Goal: Information Seeking & Learning: Check status

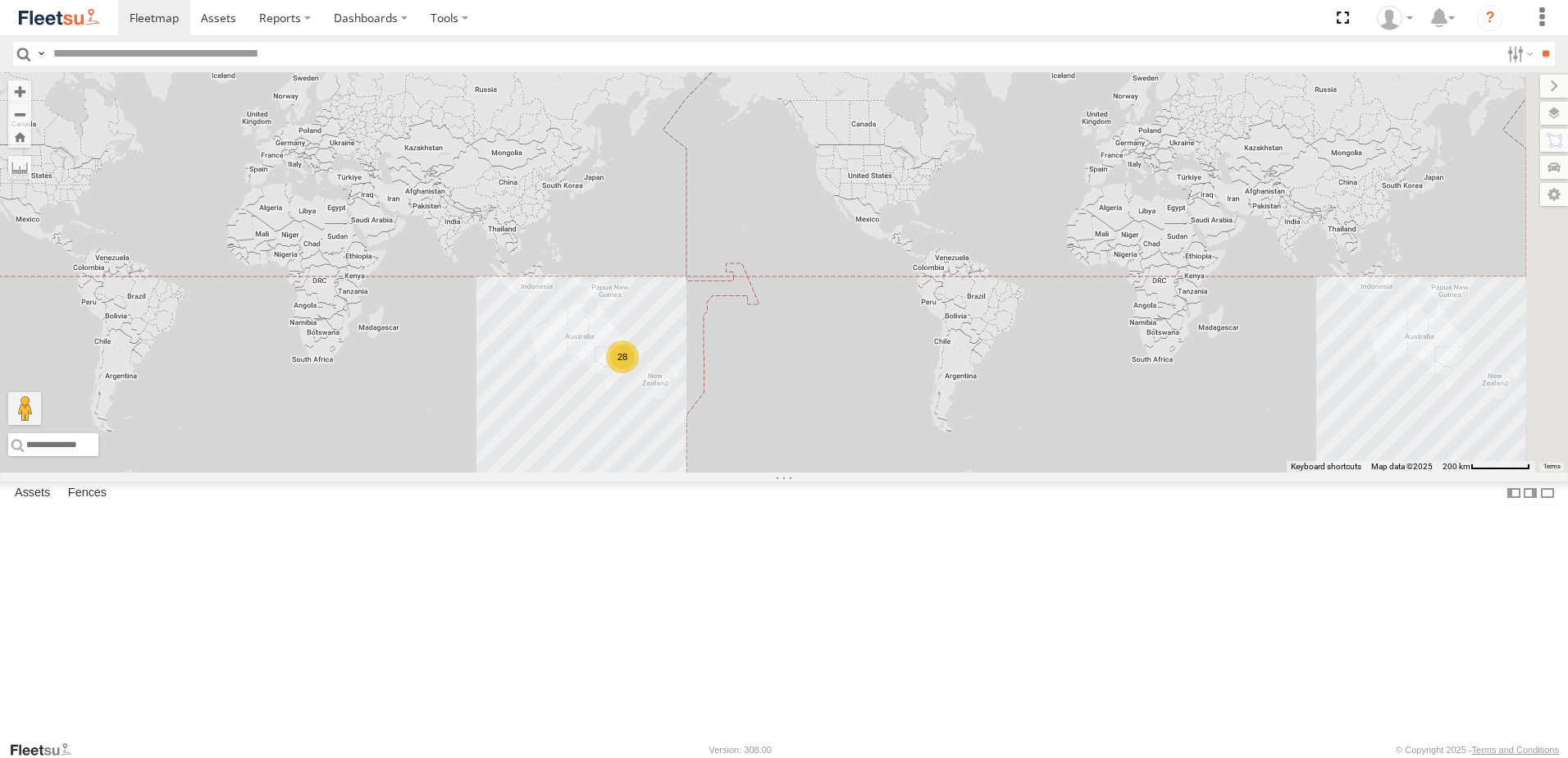
drag, startPoint x: 728, startPoint y: 337, endPoint x: 731, endPoint y: 453, distance: 116.0
click at [716, 453] on div "28" at bounding box center [784, 272] width 1568 height 400
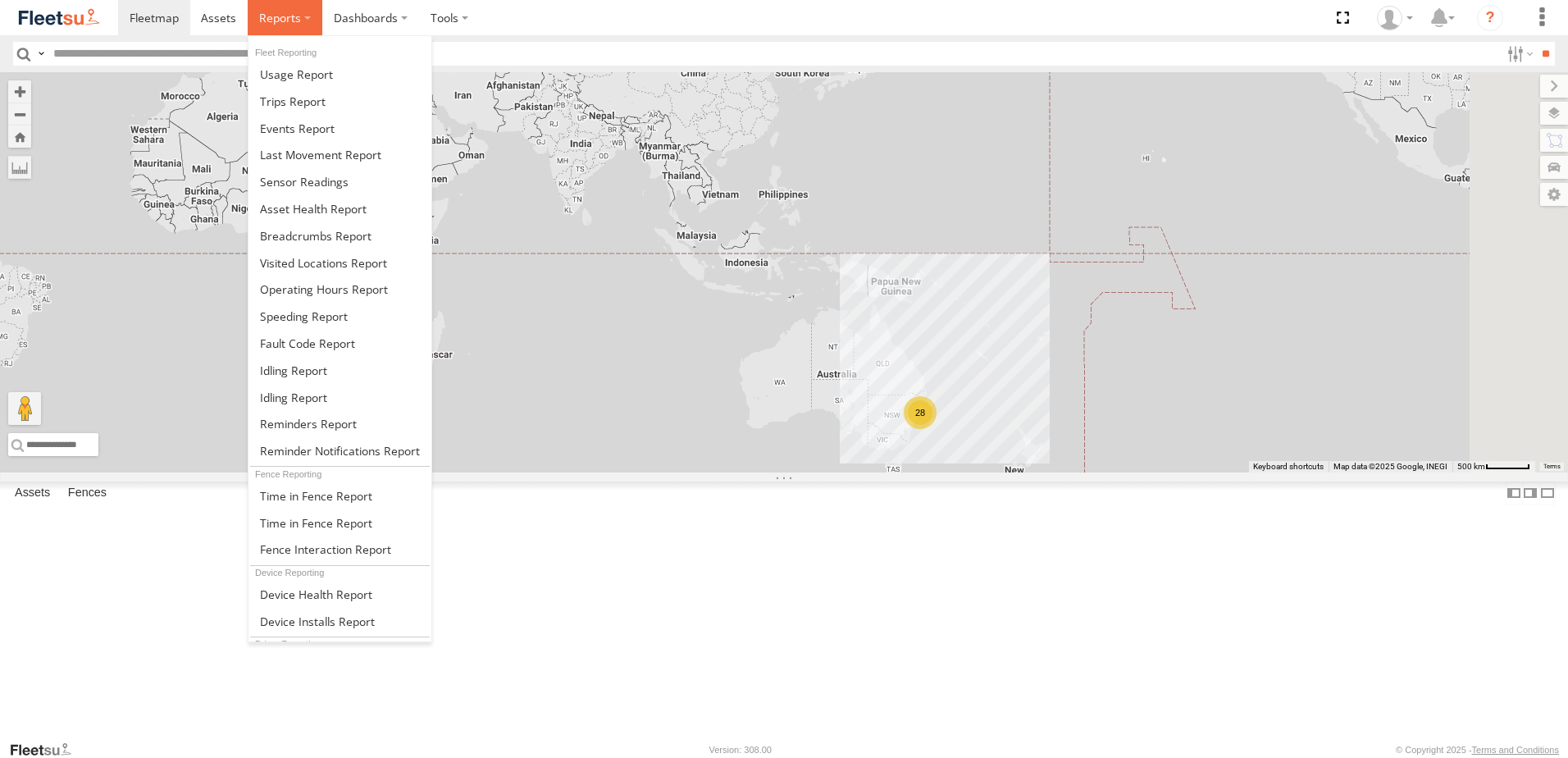
click at [287, 13] on span at bounding box center [280, 18] width 42 height 16
click at [296, 231] on span at bounding box center [316, 236] width 112 height 16
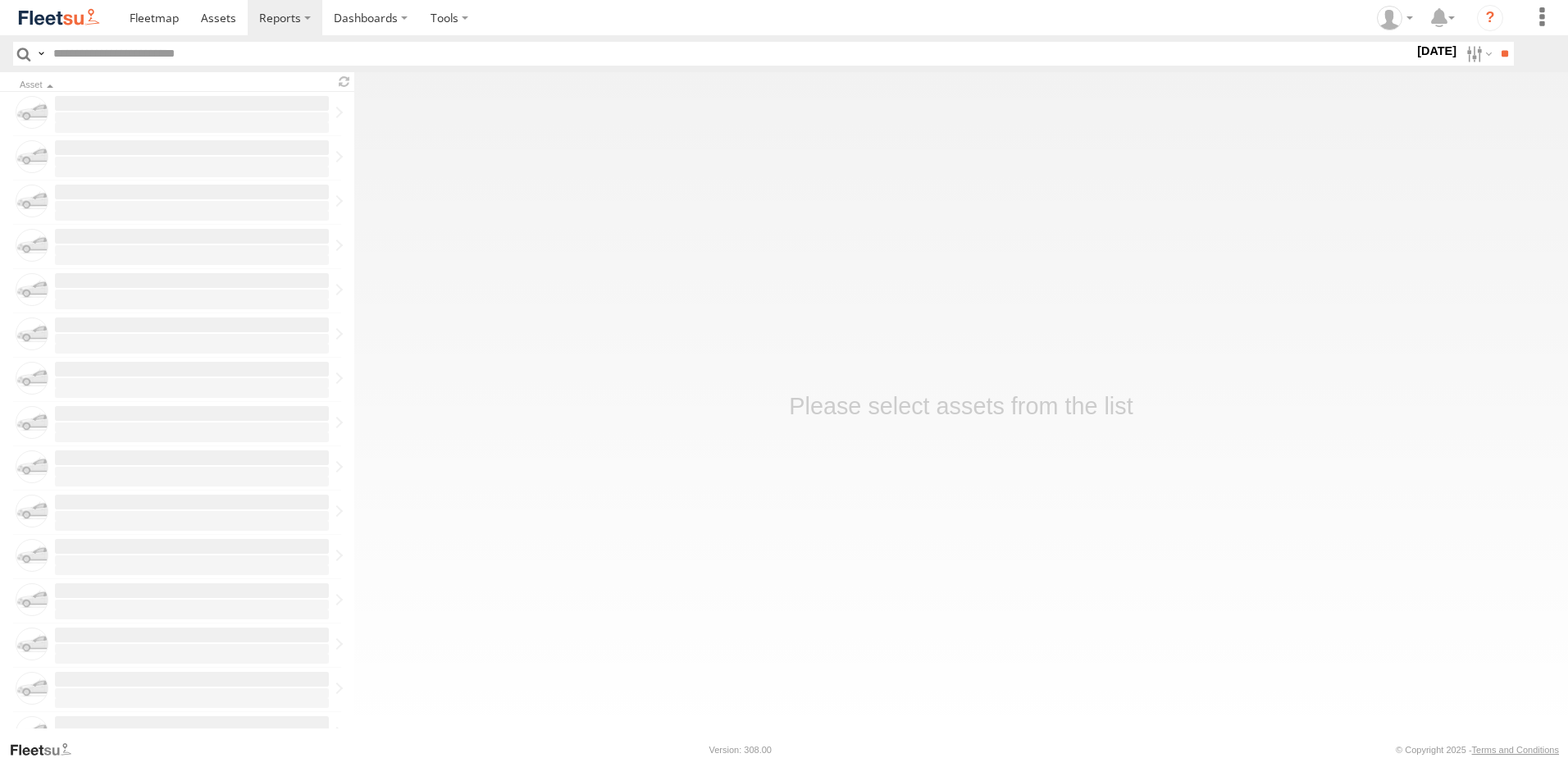
click at [1418, 49] on label "[DATE]" at bounding box center [1437, 51] width 46 height 18
click at [0, 0] on label at bounding box center [0, 0] width 0 height 0
click at [0, 0] on span "NHS_Beresfield" at bounding box center [0, 0] width 0 height 0
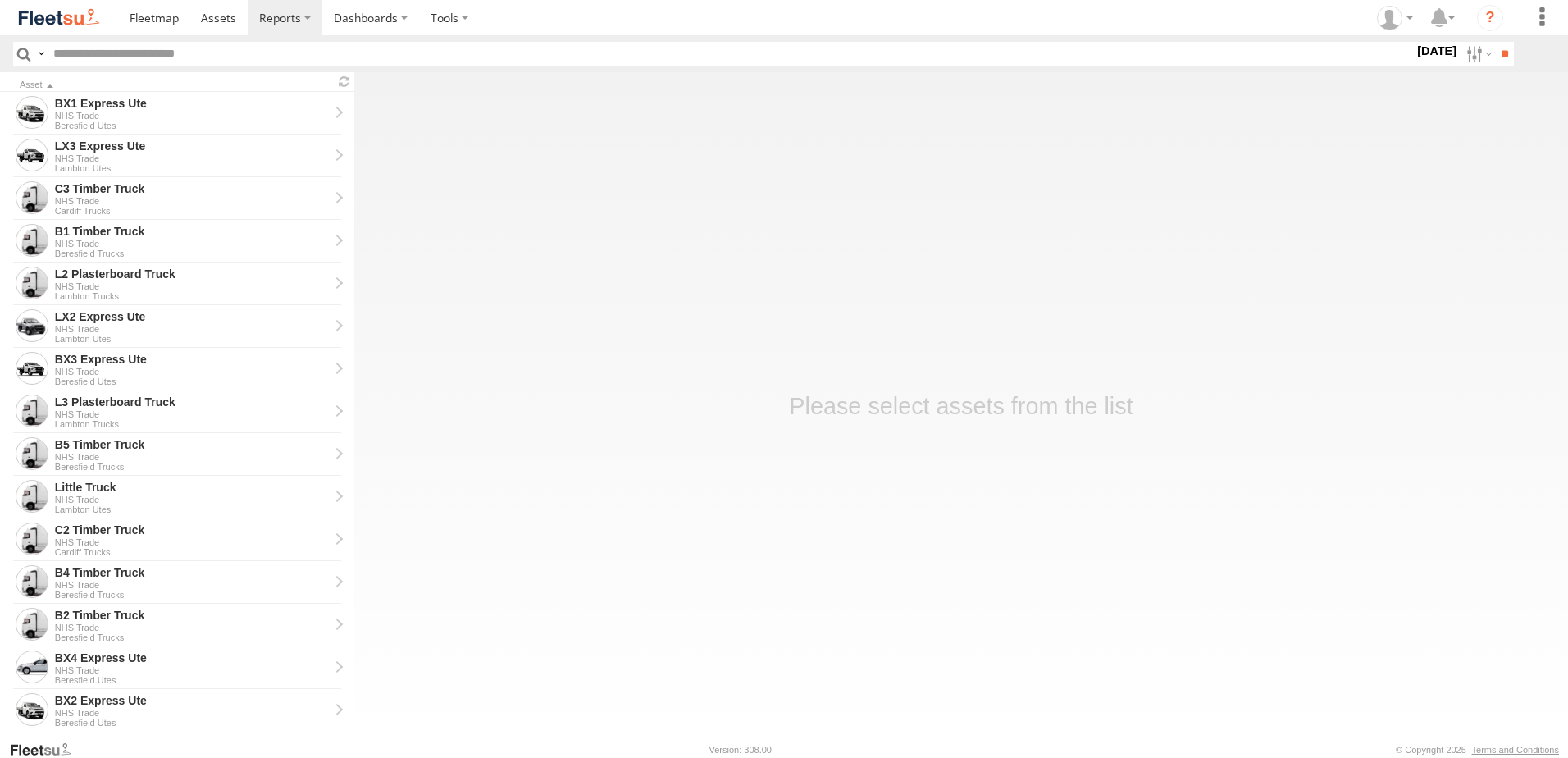
click at [0, 0] on span "NHS_Cardiff" at bounding box center [0, 0] width 0 height 0
click at [1414, 43] on div "NHS_Lambton" at bounding box center [1414, 43] width 0 height 0
click at [0, 0] on span "NHS_Lambton" at bounding box center [0, 0] width 0 height 0
click at [1505, 46] on input "**" at bounding box center [1504, 53] width 19 height 24
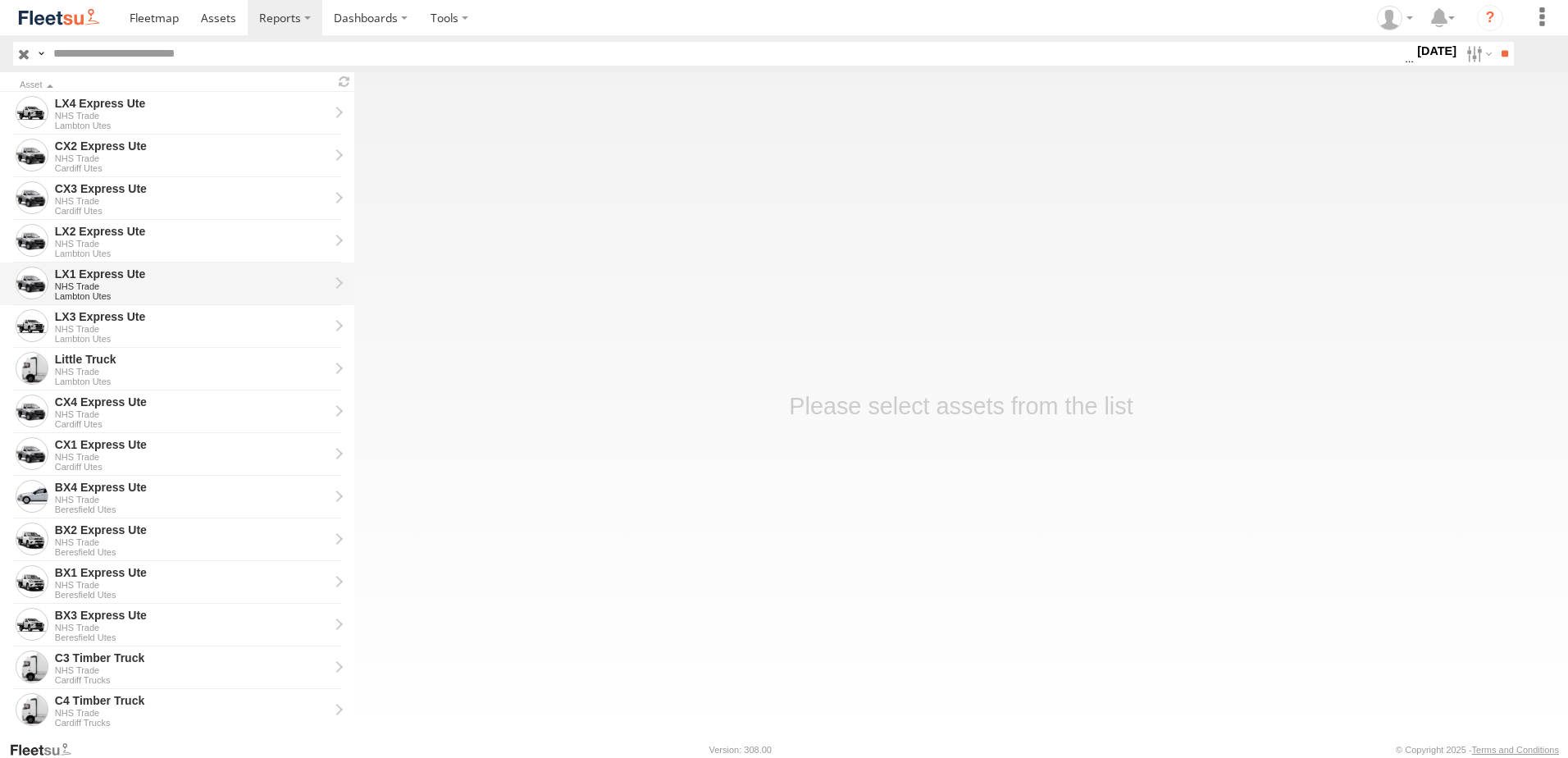
scroll to position [164, 0]
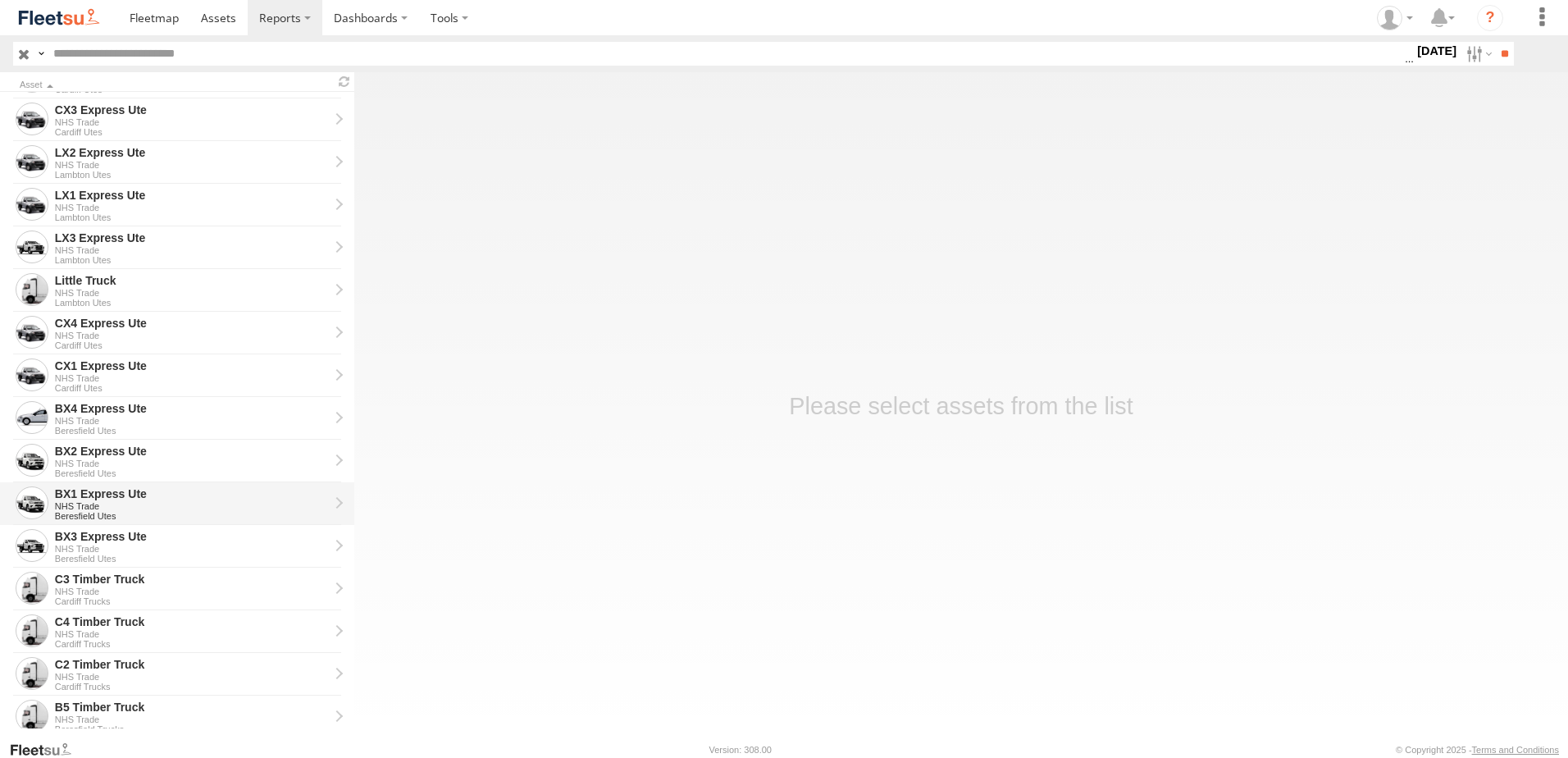
click at [59, 494] on div "BX1 Express Ute" at bounding box center [192, 493] width 274 height 15
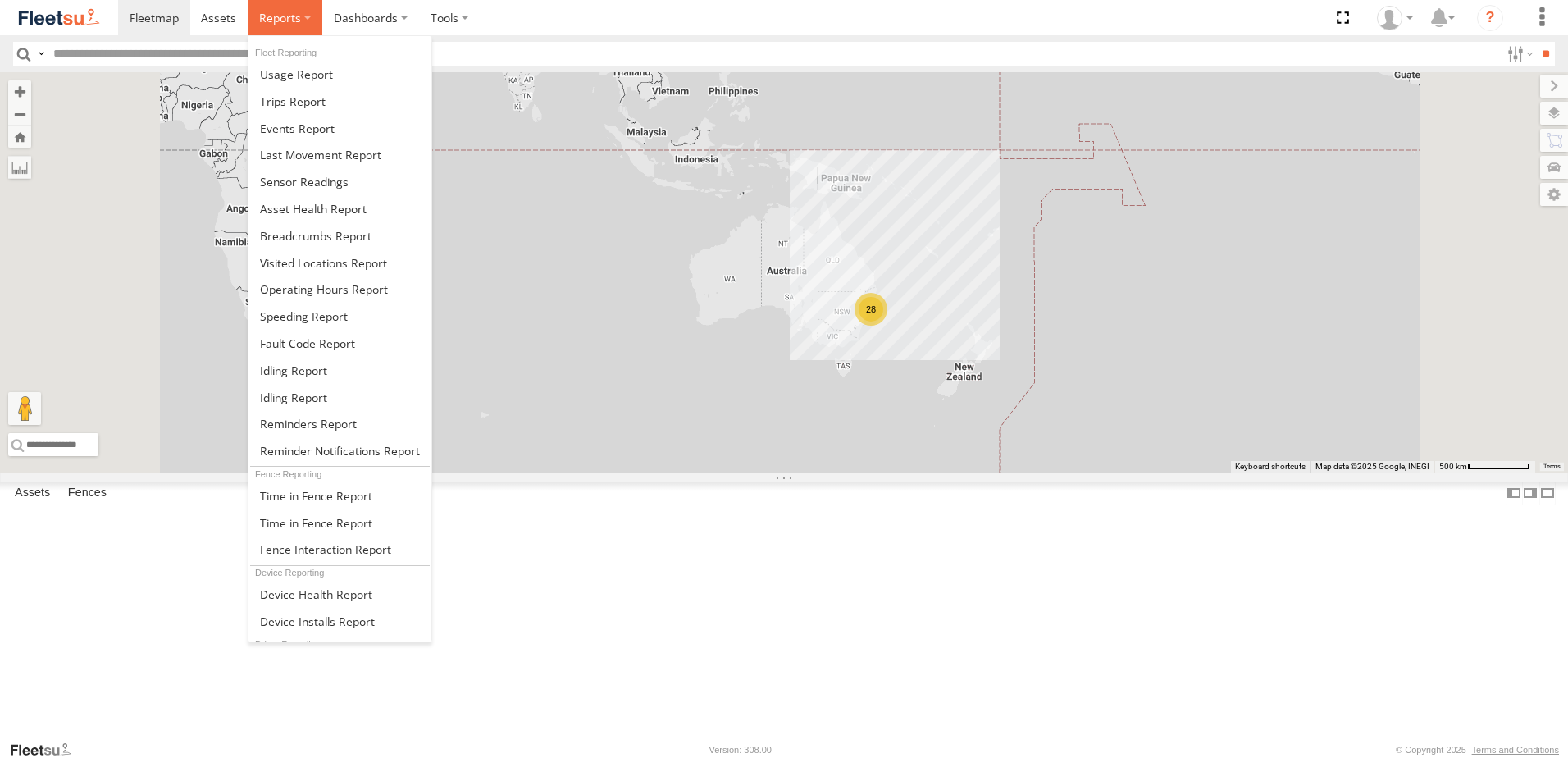
click at [294, 18] on span at bounding box center [280, 18] width 42 height 16
click at [310, 232] on span at bounding box center [316, 236] width 112 height 16
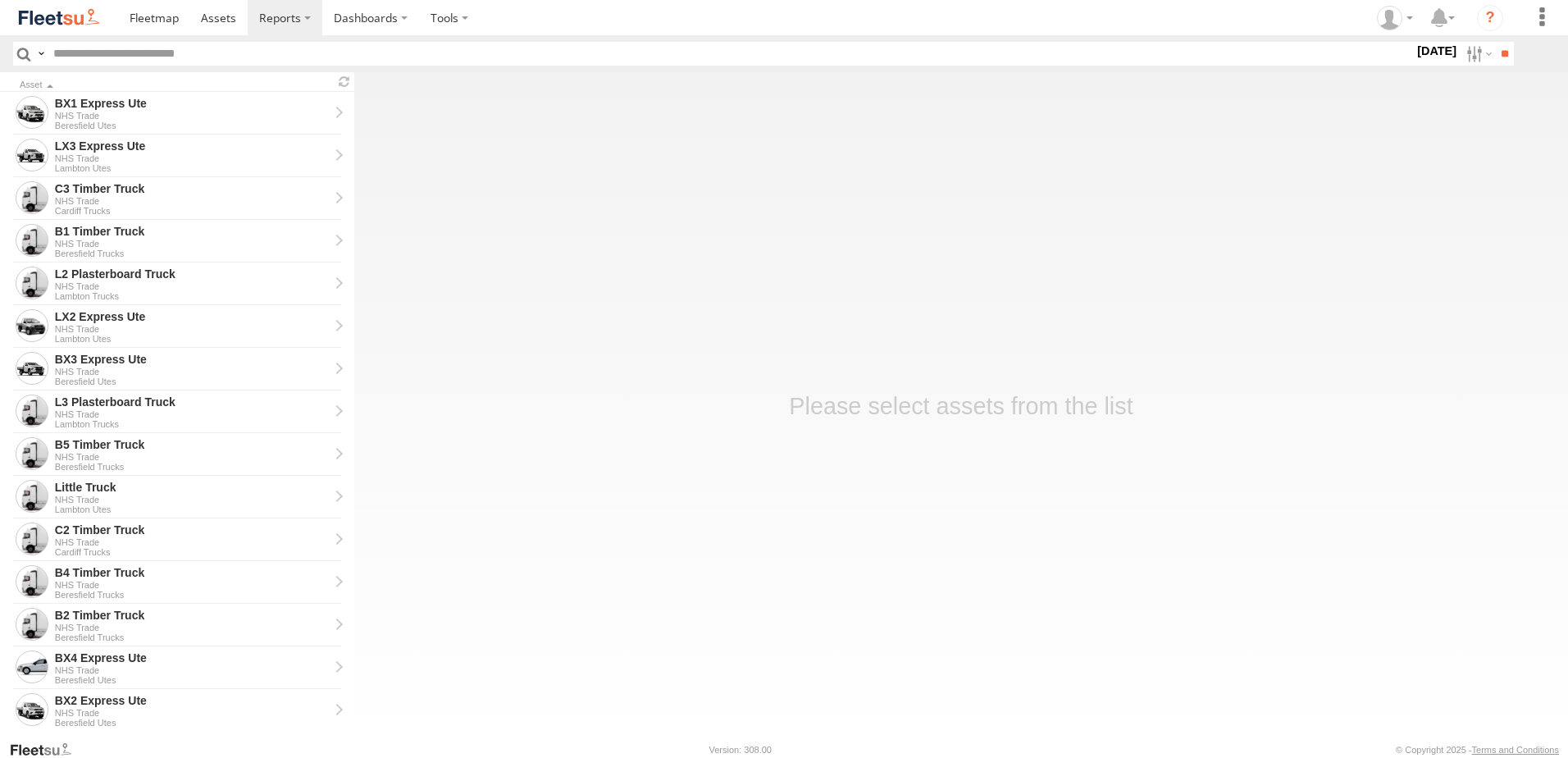
click at [1418, 51] on label "[DATE]" at bounding box center [1437, 51] width 46 height 18
click at [0, 0] on label at bounding box center [0, 0] width 0 height 0
drag, startPoint x: 1115, startPoint y: 489, endPoint x: 1124, endPoint y: 511, distance: 23.8
click at [0, 0] on span "NHS_Beresfield" at bounding box center [0, 0] width 0 height 0
click at [0, 0] on span "NHS_Cardiff" at bounding box center [0, 0] width 0 height 0
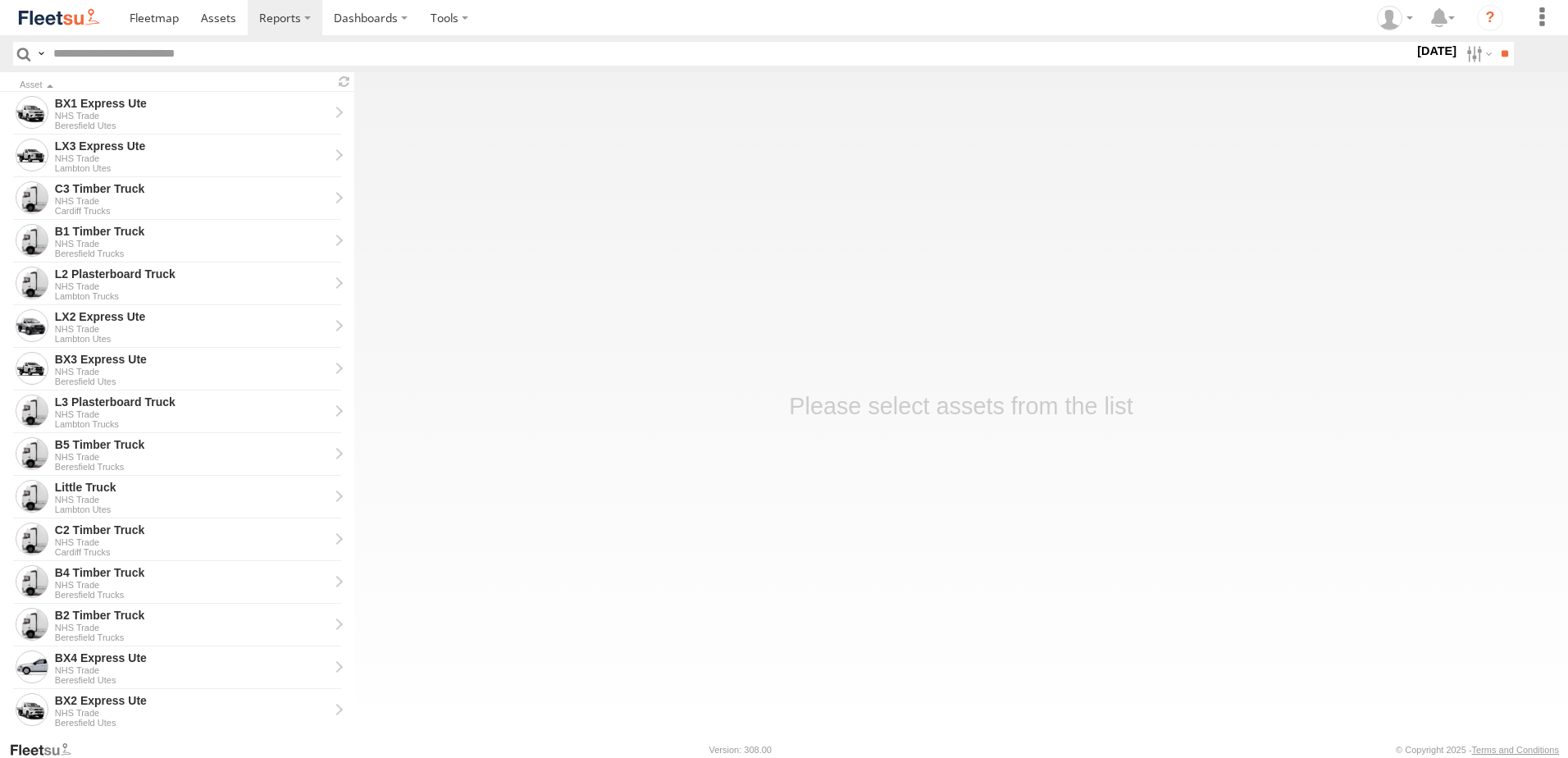
click at [0, 0] on span "NHS_Lambton" at bounding box center [0, 0] width 0 height 0
click at [1505, 58] on input "**" at bounding box center [1504, 53] width 19 height 24
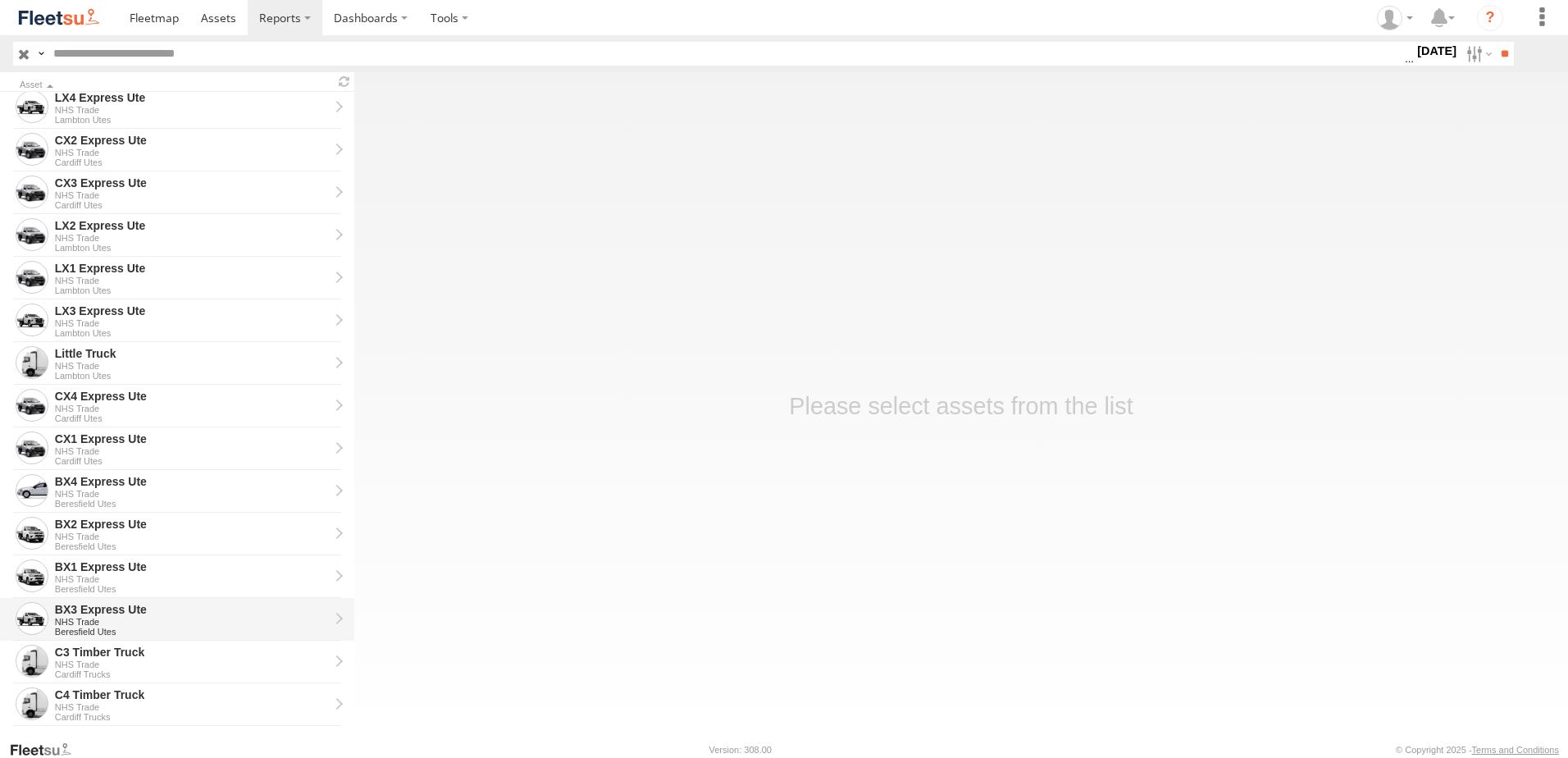
scroll to position [246, 0]
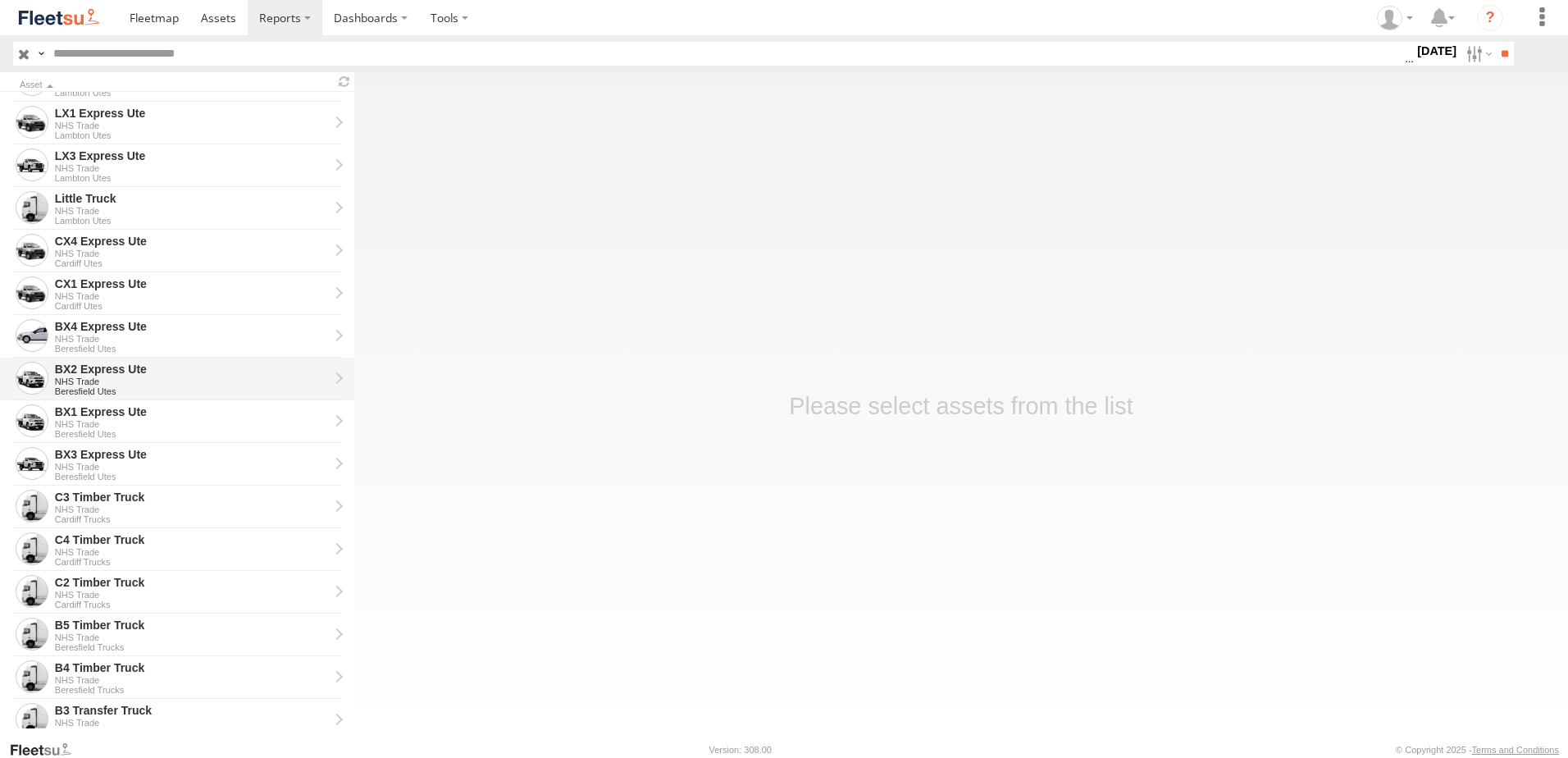
click at [97, 376] on div "NHS Trade" at bounding box center [192, 381] width 274 height 10
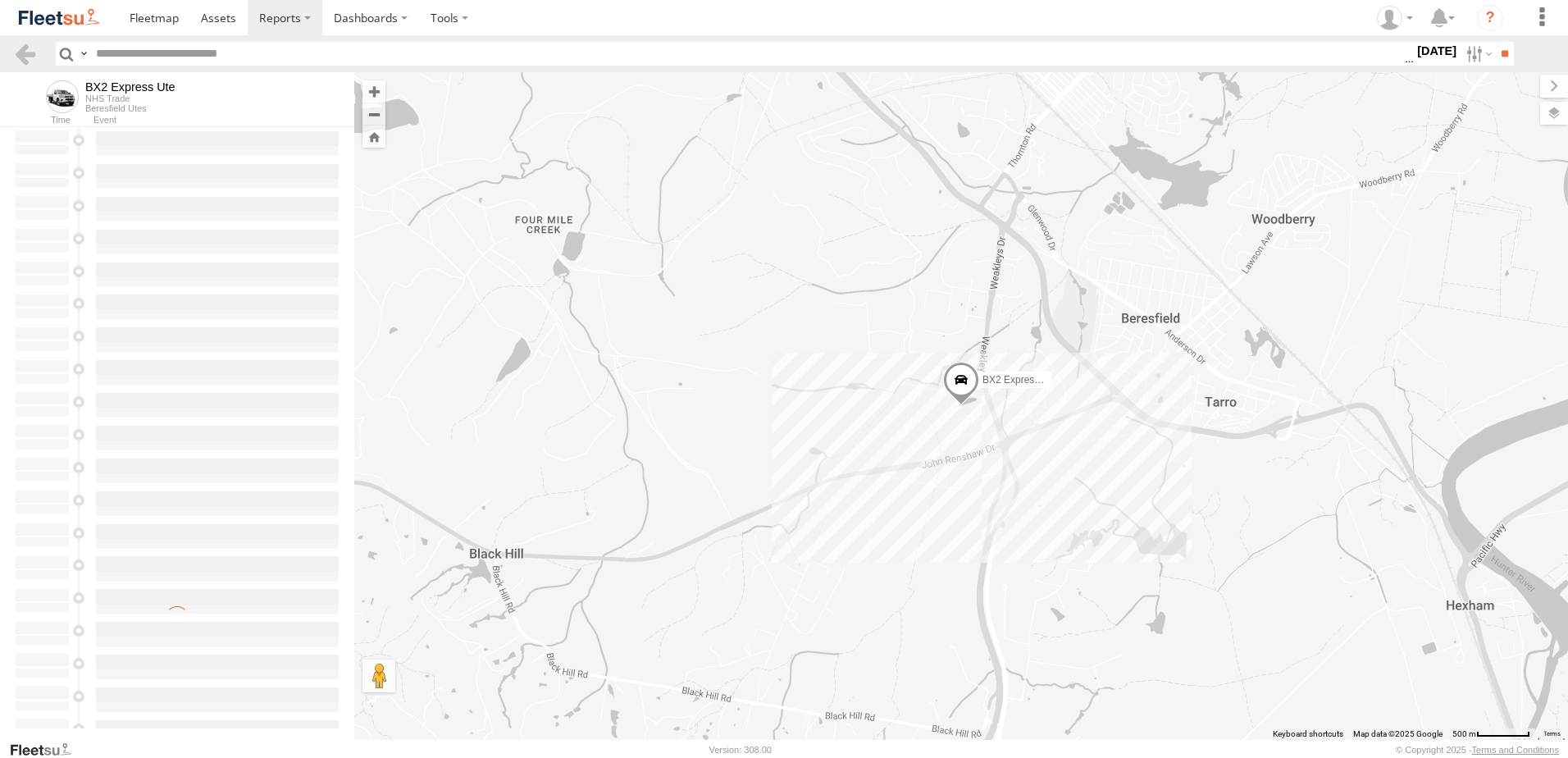
click at [12, 53] on header "Search Query Asset ID Asset Label Registration Manufacturer Model VIN Job ID" at bounding box center [784, 54] width 1568 height 37
click at [20, 47] on link at bounding box center [25, 53] width 24 height 24
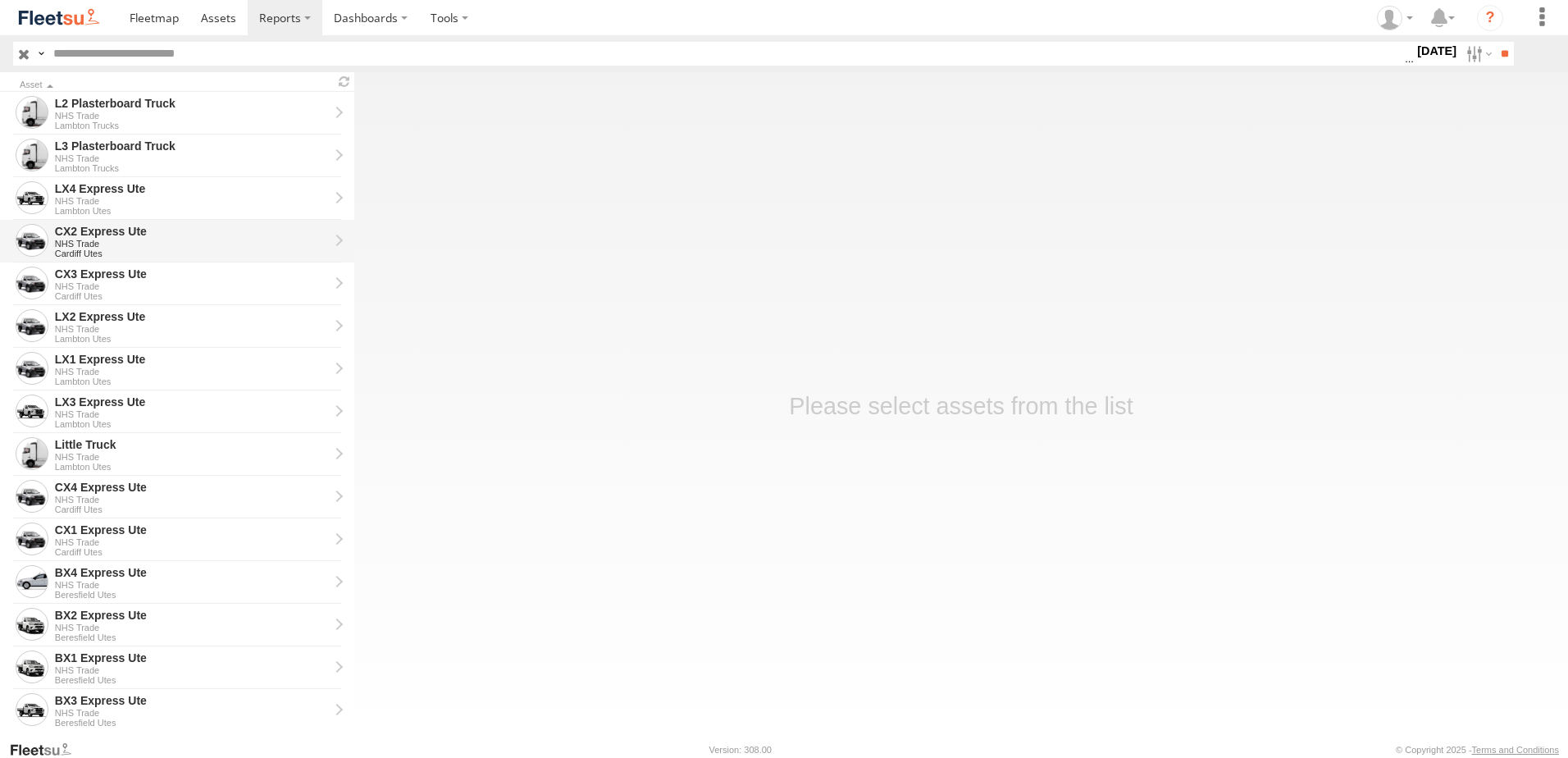
click at [86, 229] on div "CX2 Express Ute" at bounding box center [192, 231] width 274 height 15
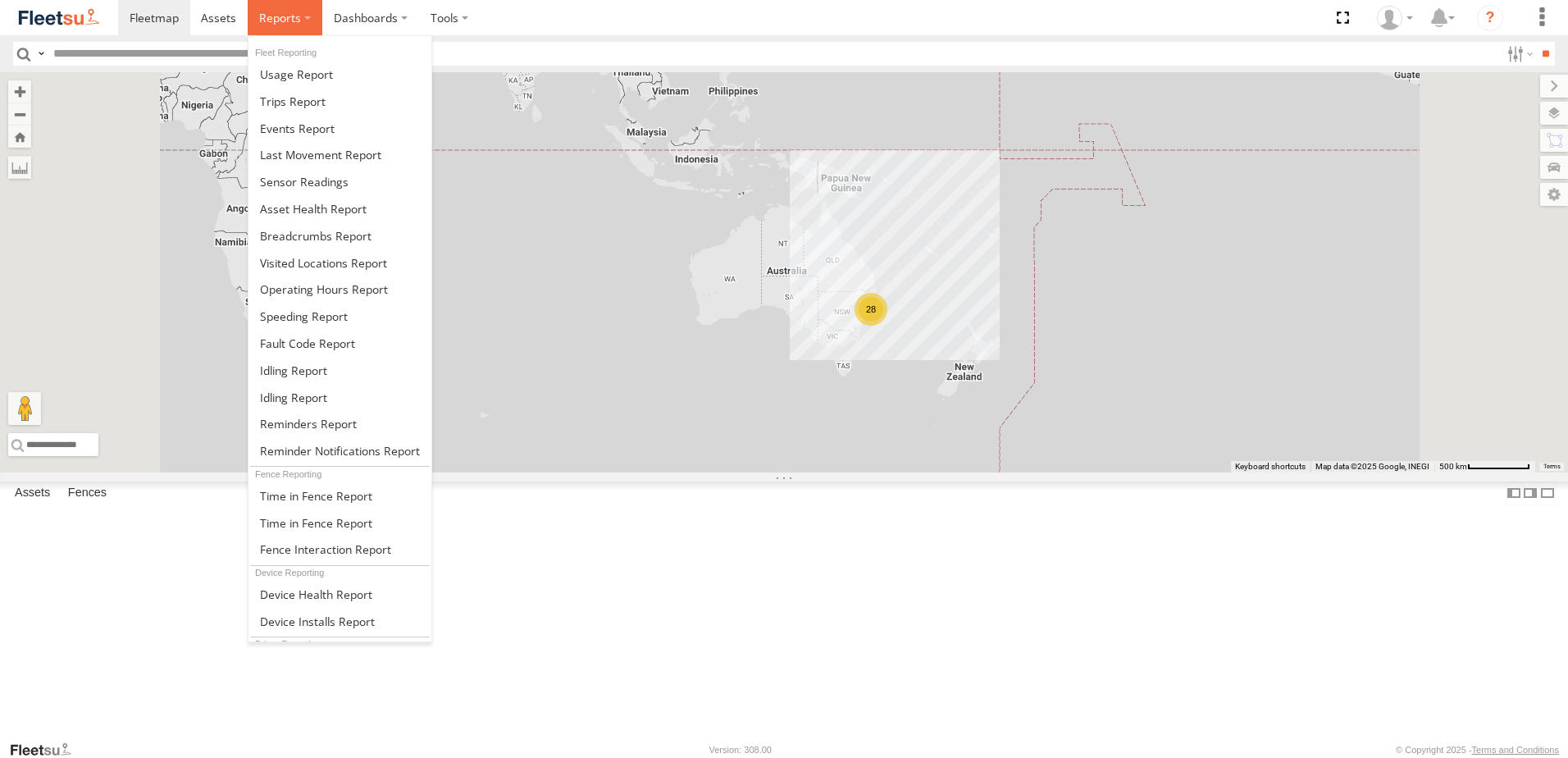
click at [288, 19] on span at bounding box center [280, 18] width 42 height 16
click at [307, 233] on span at bounding box center [316, 236] width 112 height 16
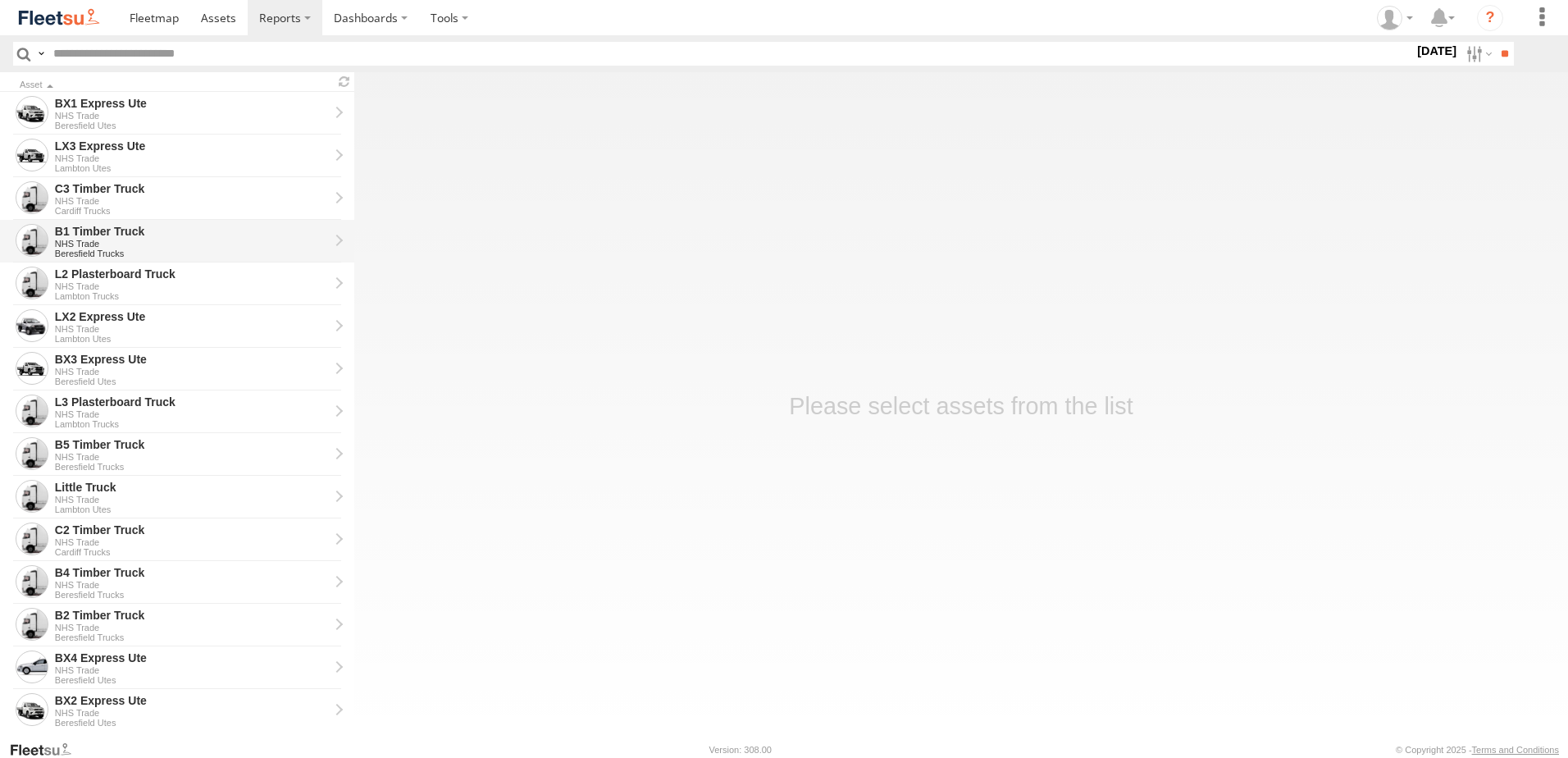
click at [97, 234] on div "B1 Timber Truck" at bounding box center [192, 231] width 274 height 15
